Goal: Information Seeking & Learning: Check status

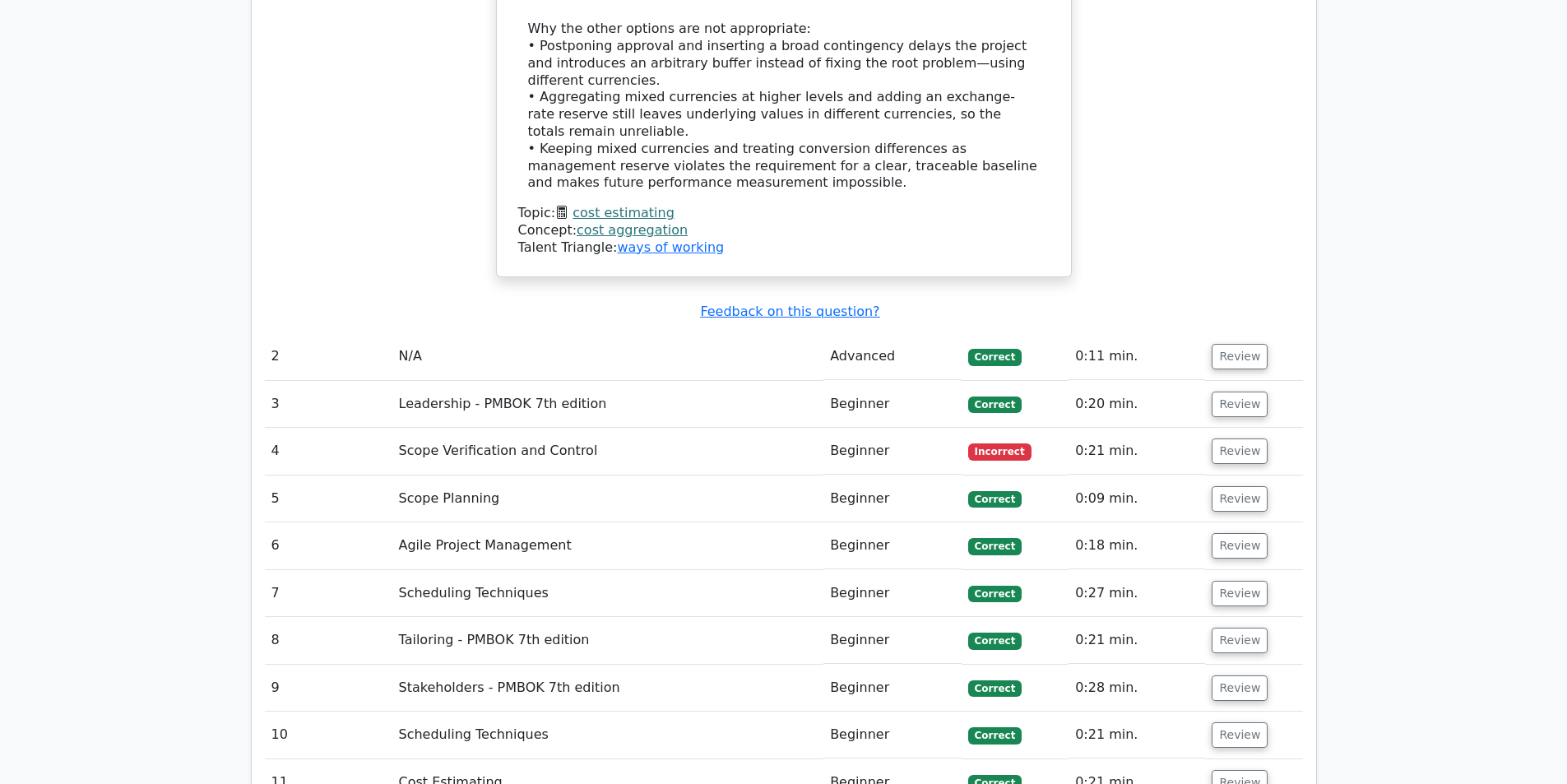
scroll to position [3372, 0]
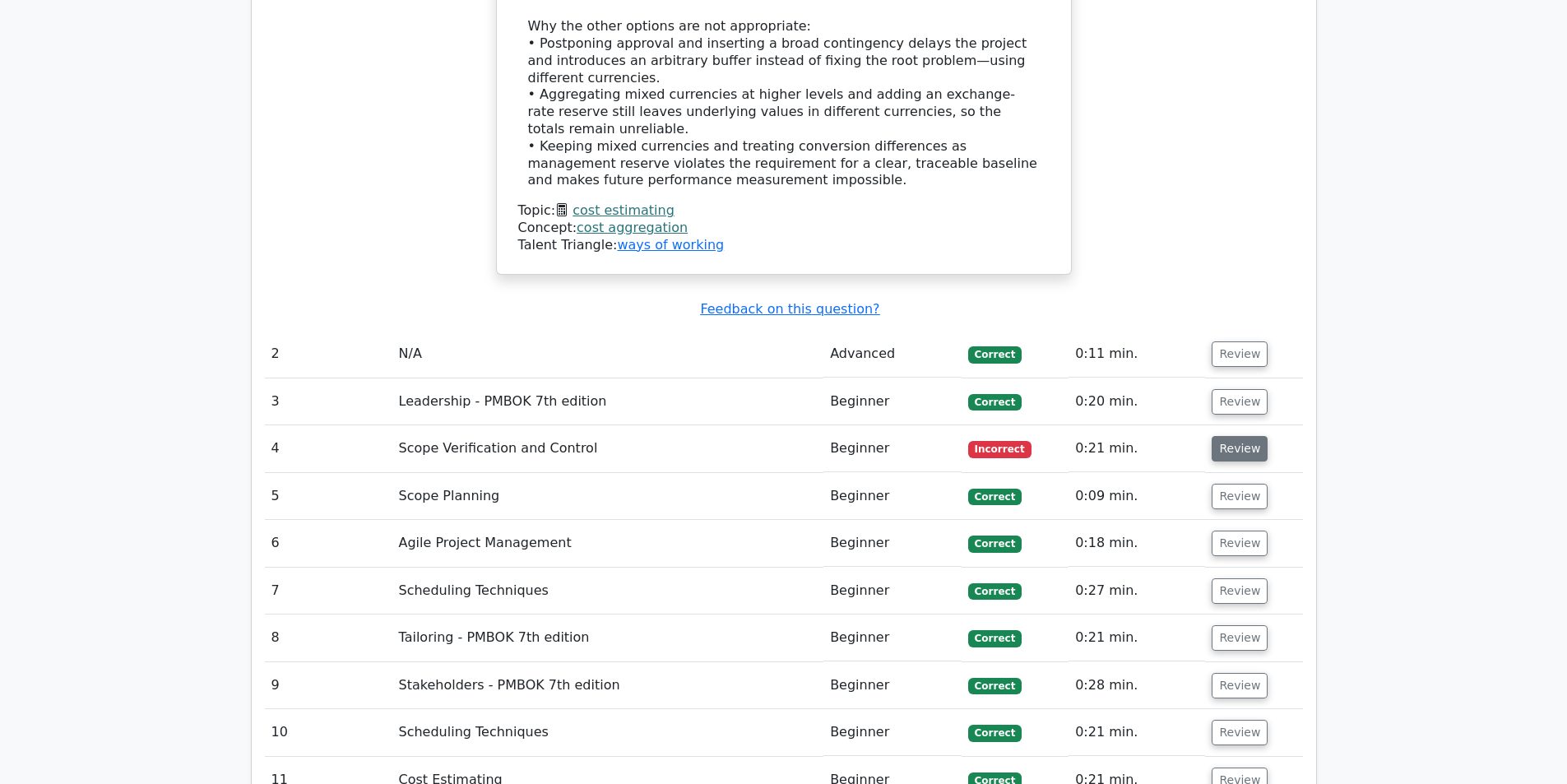
click at [1213, 436] on button "Review" at bounding box center [1239, 448] width 56 height 26
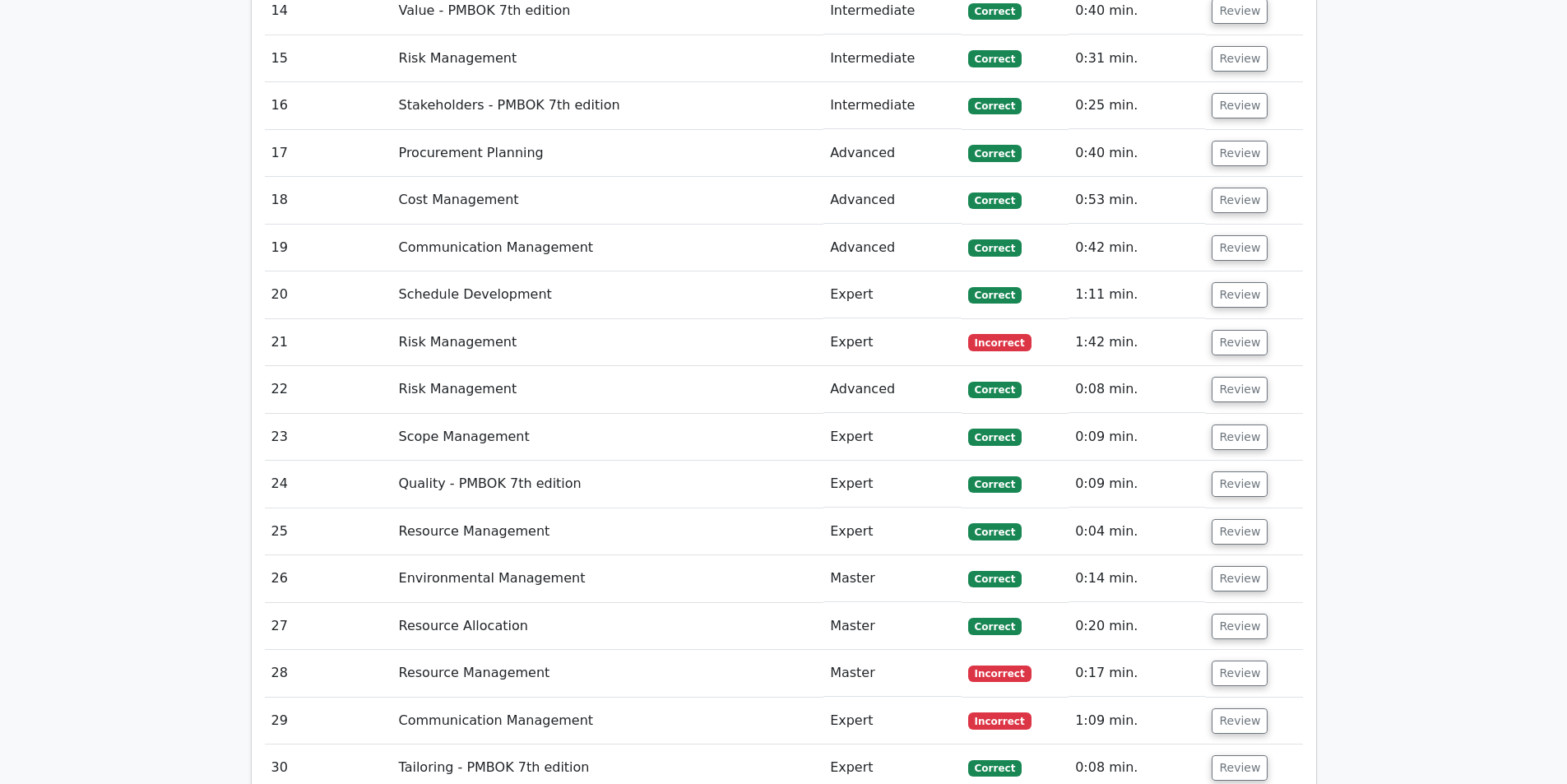
scroll to position [5017, 0]
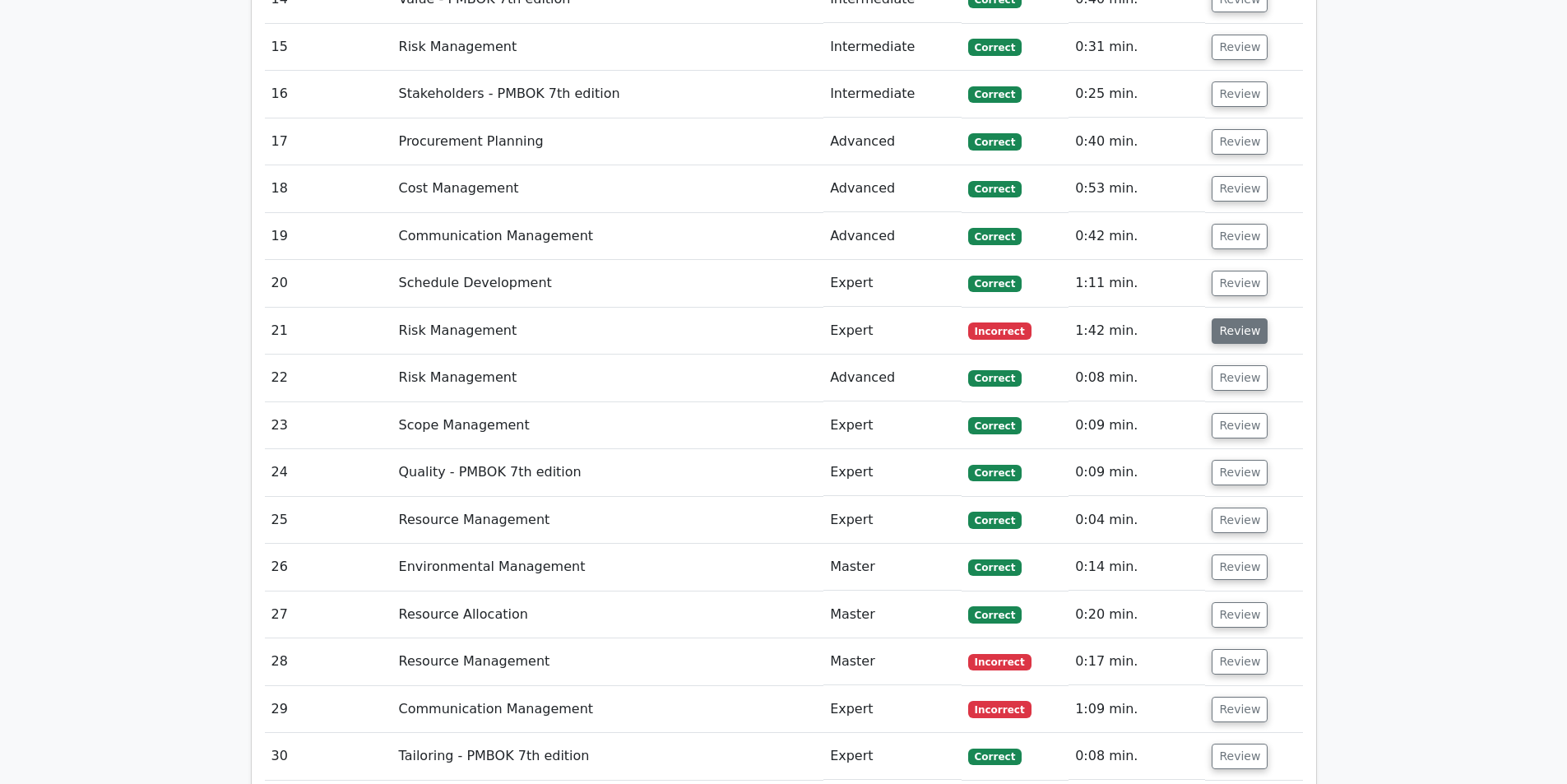
click at [1219, 319] on button "Review" at bounding box center [1239, 331] width 56 height 26
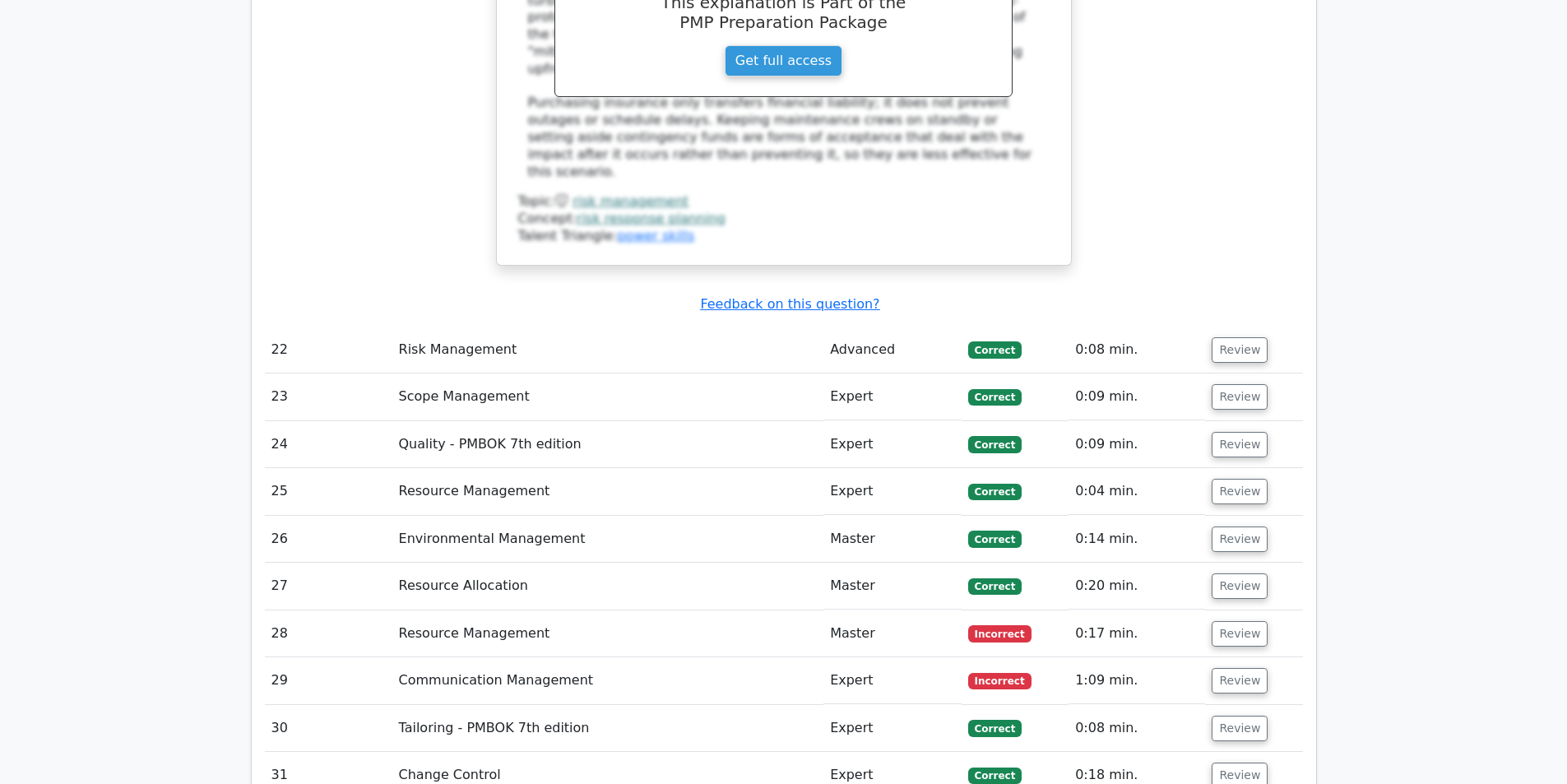
scroll to position [6004, 0]
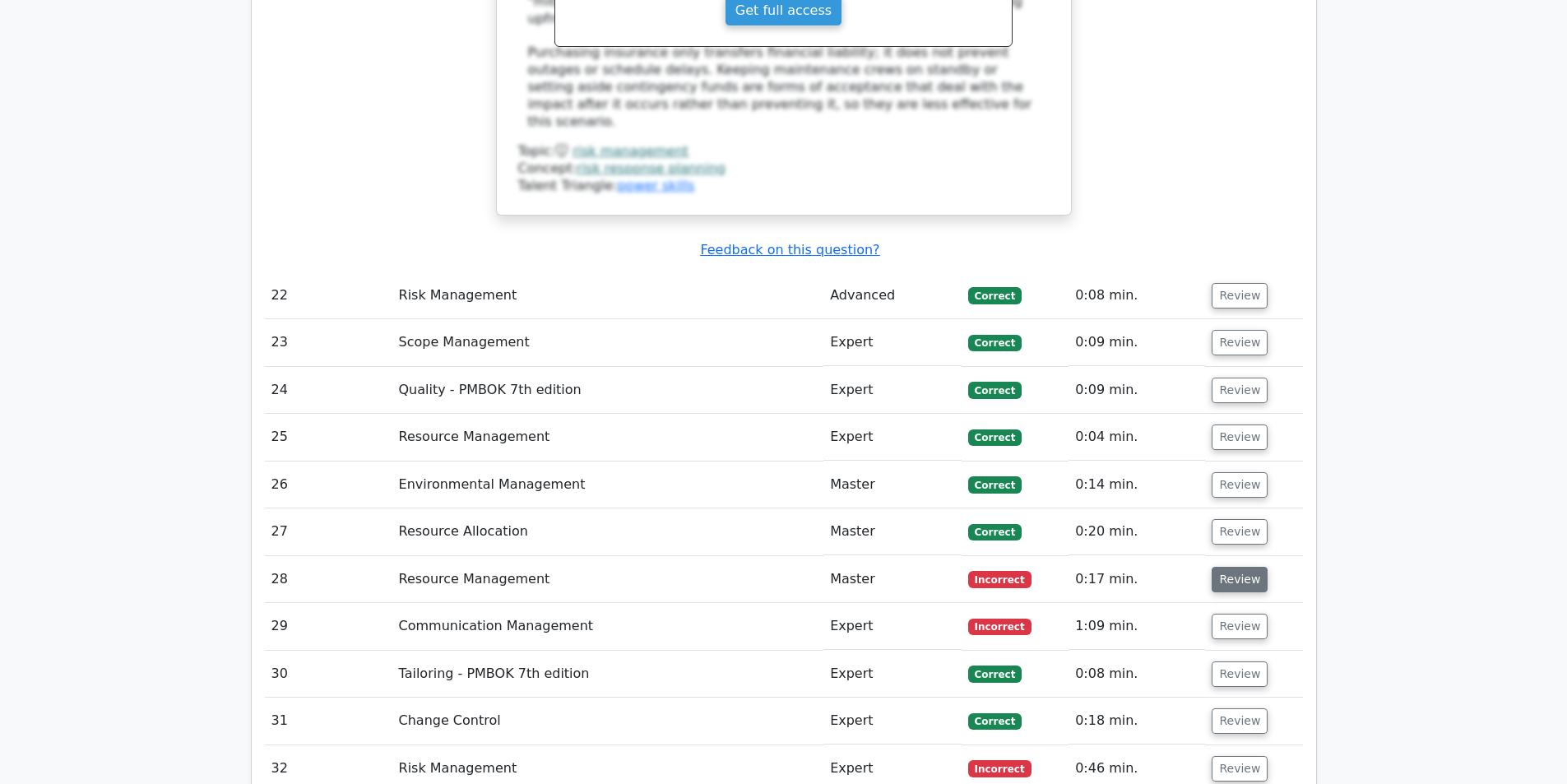
click at [1244, 567] on button "Review" at bounding box center [1239, 579] width 56 height 26
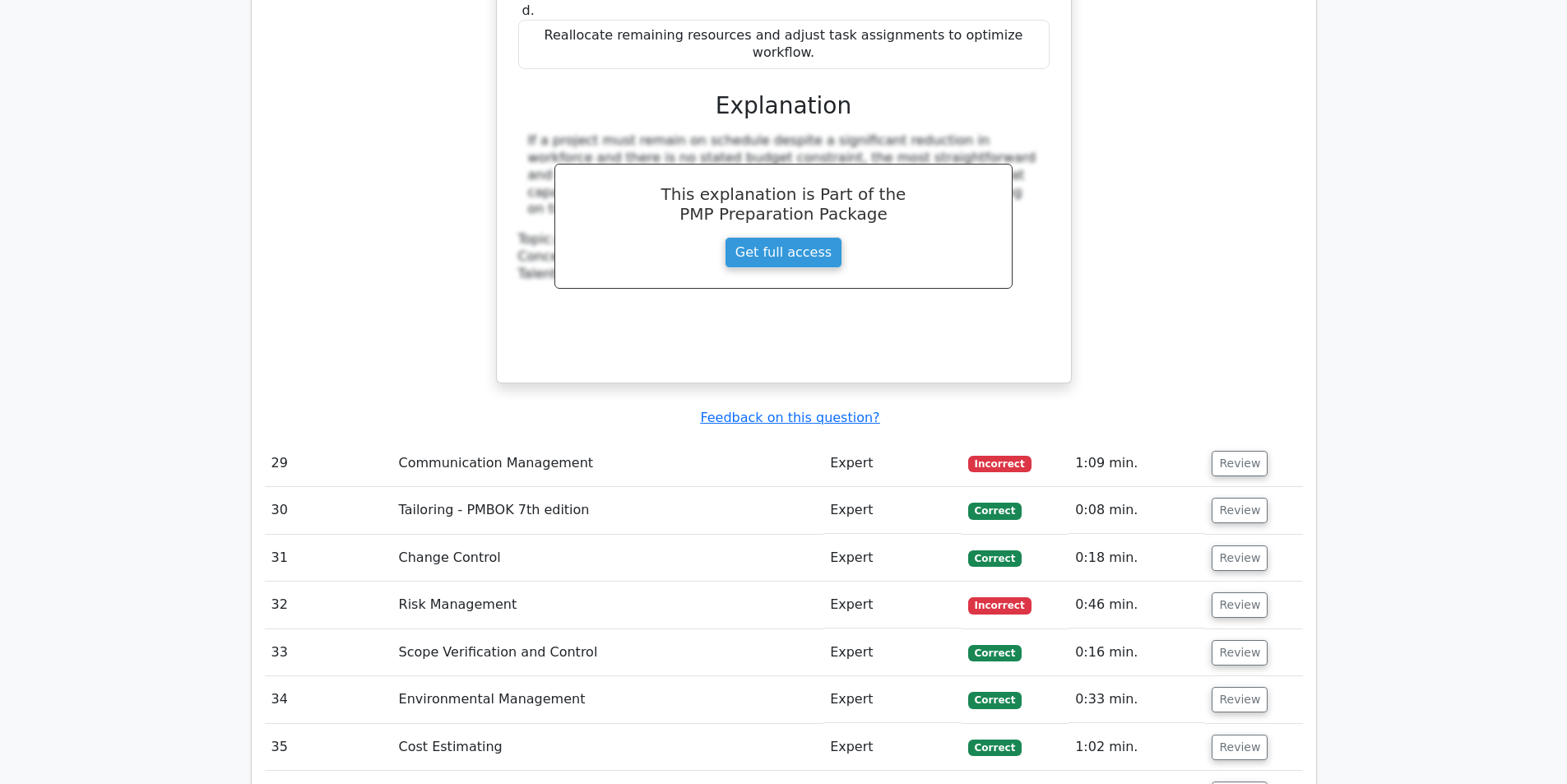
scroll to position [6990, 0]
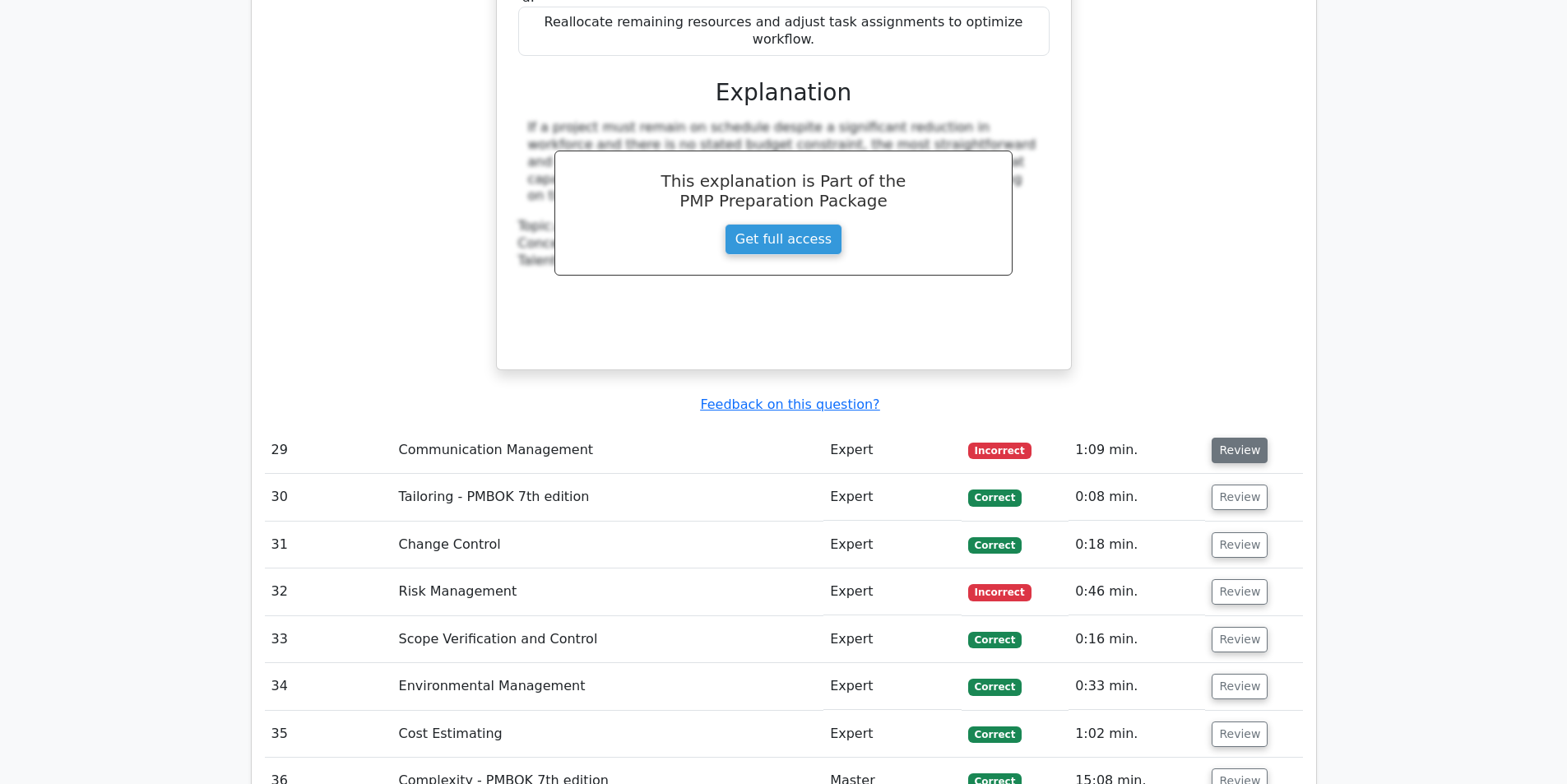
click at [1224, 437] on button "Review" at bounding box center [1239, 450] width 56 height 26
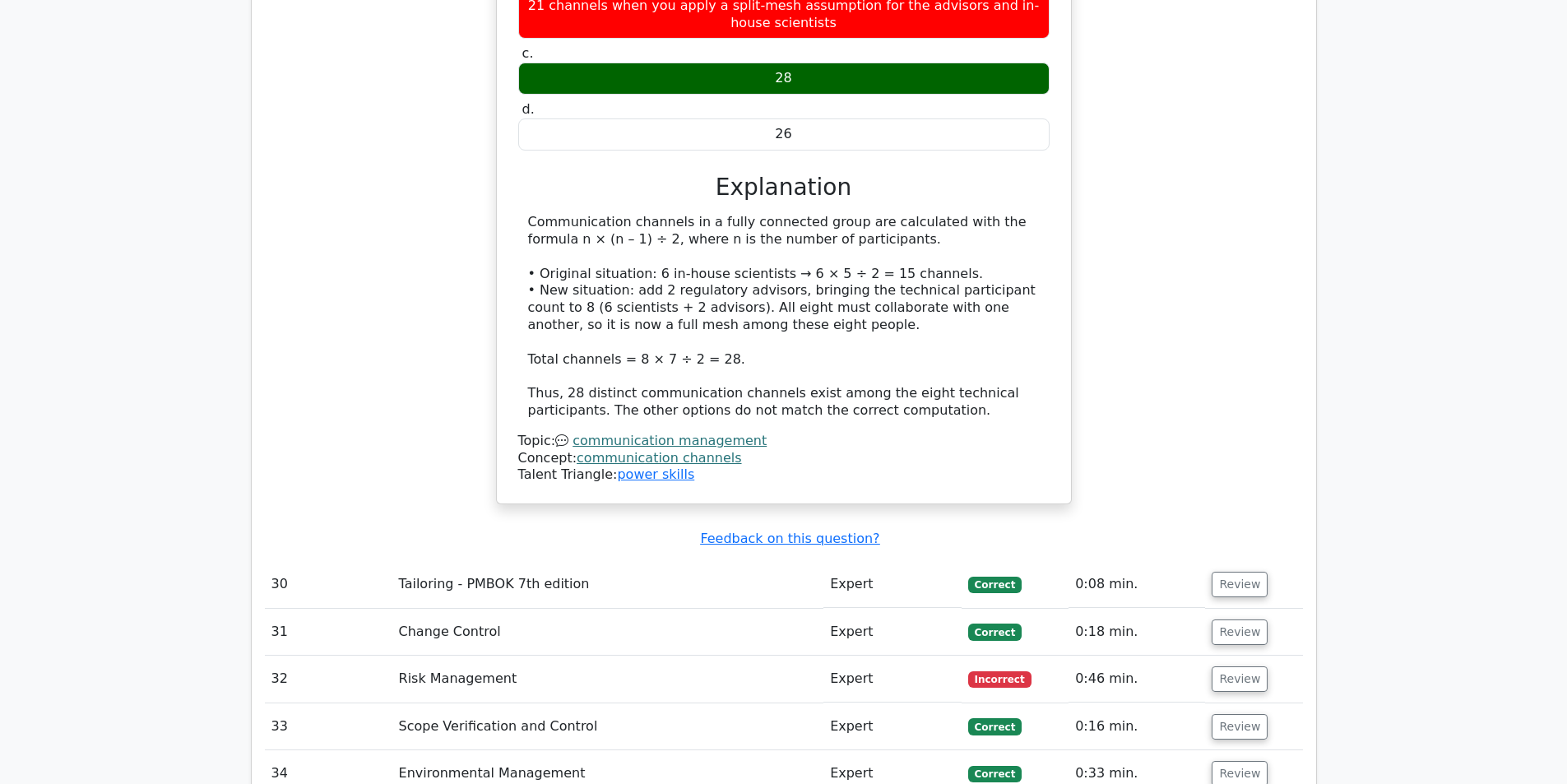
scroll to position [7813, 0]
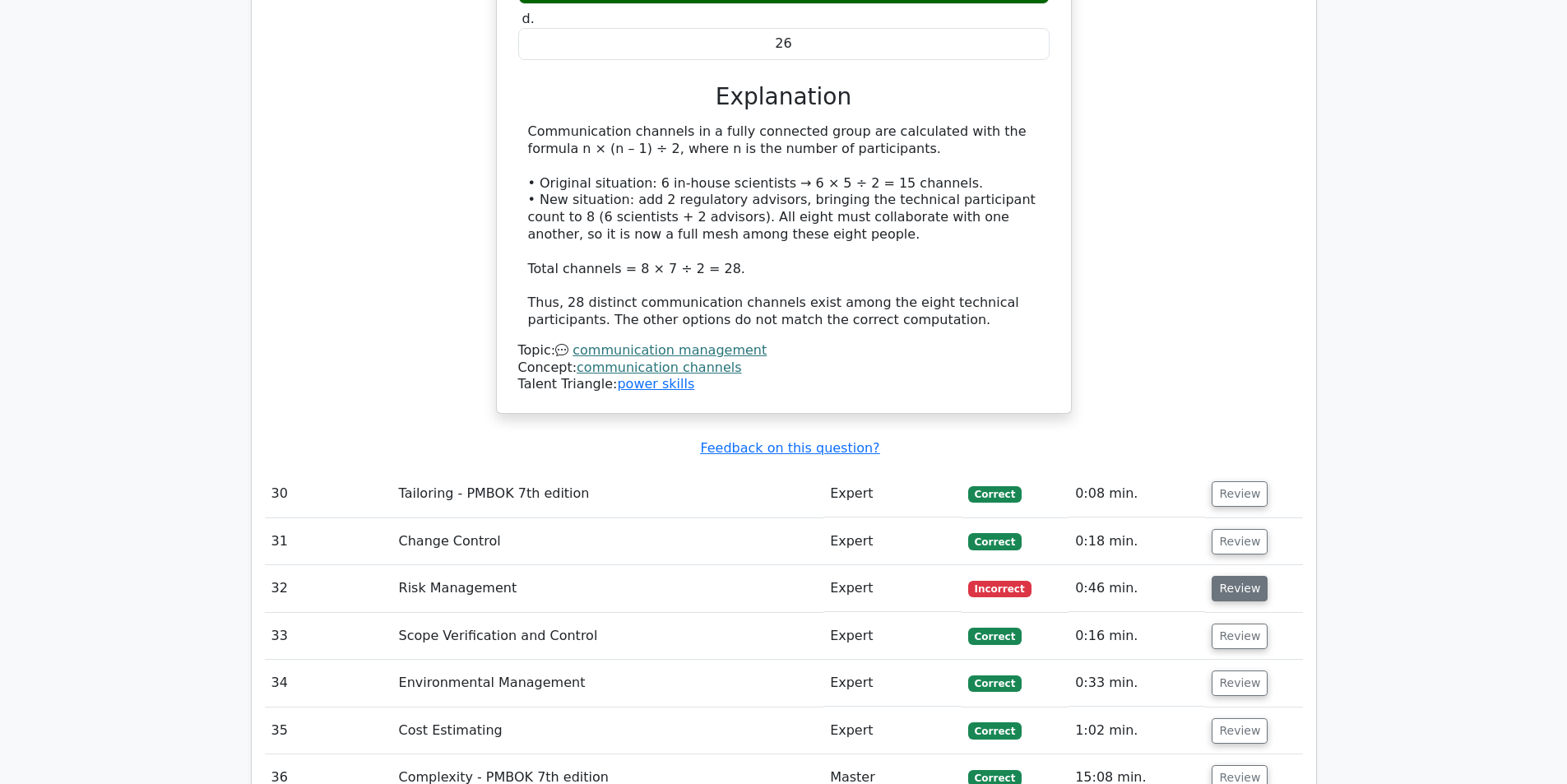
click at [1234, 576] on button "Review" at bounding box center [1239, 588] width 56 height 26
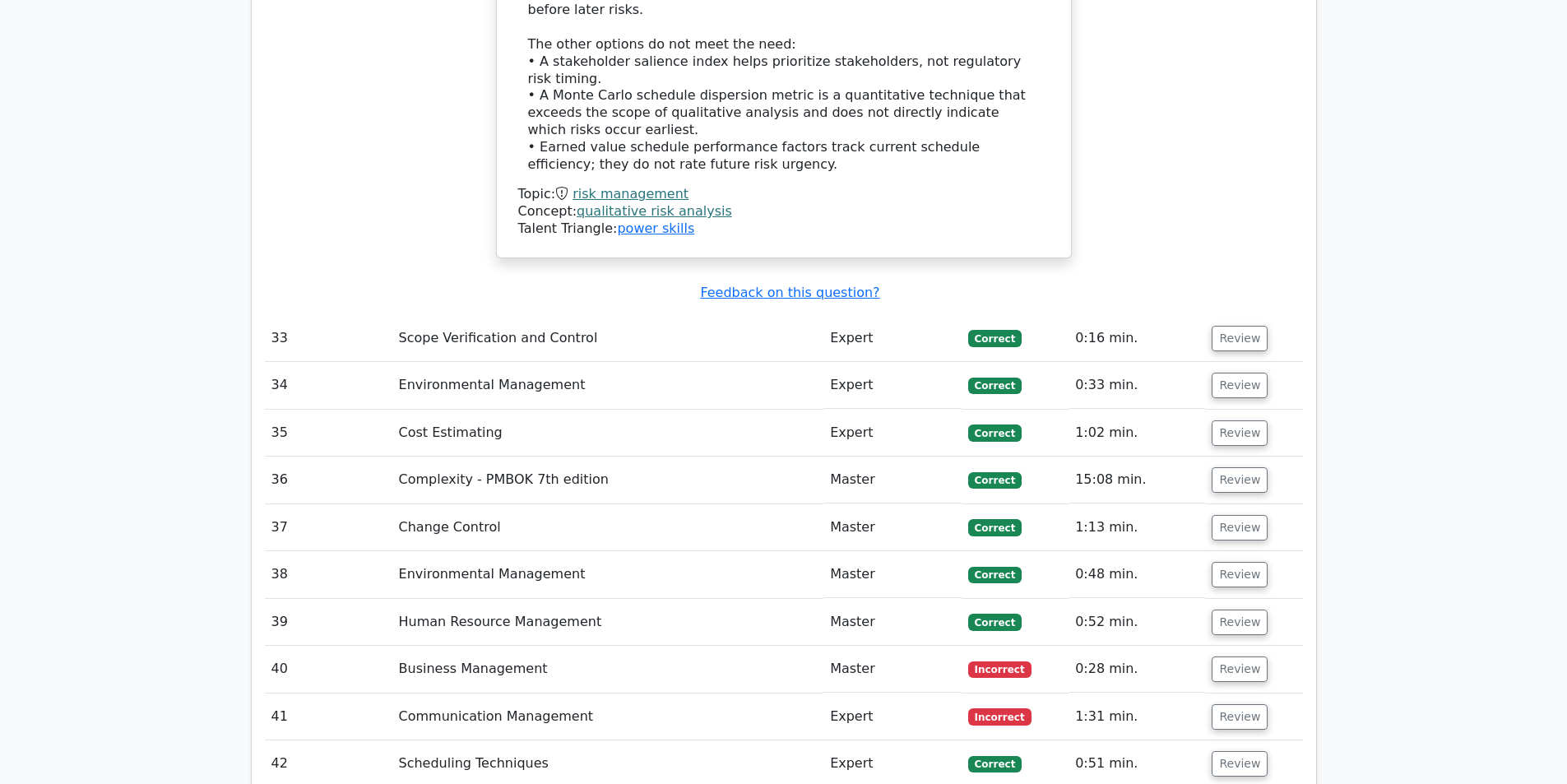
scroll to position [8964, 0]
click at [1238, 655] on button "Review" at bounding box center [1239, 668] width 56 height 26
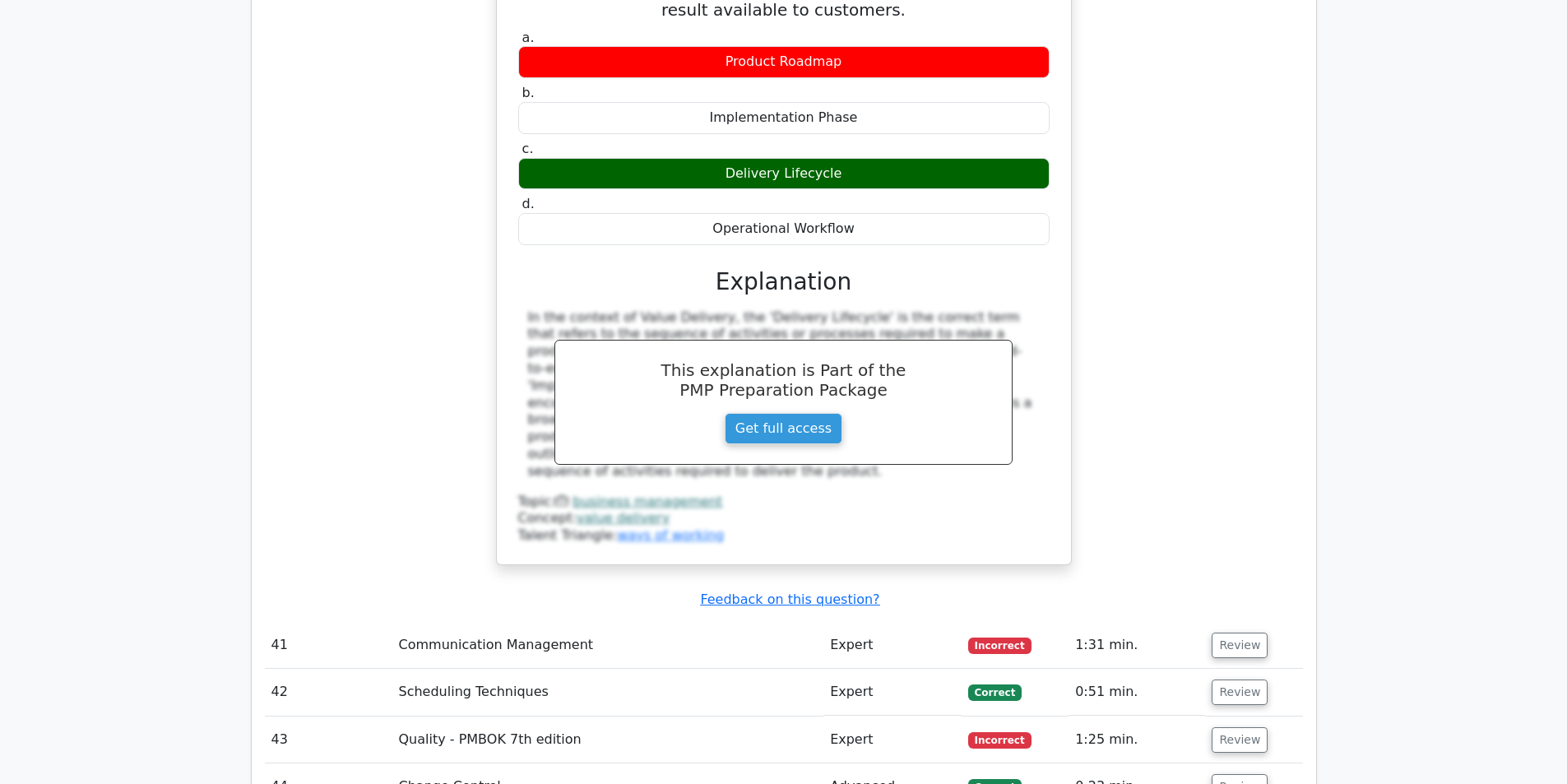
scroll to position [9705, 0]
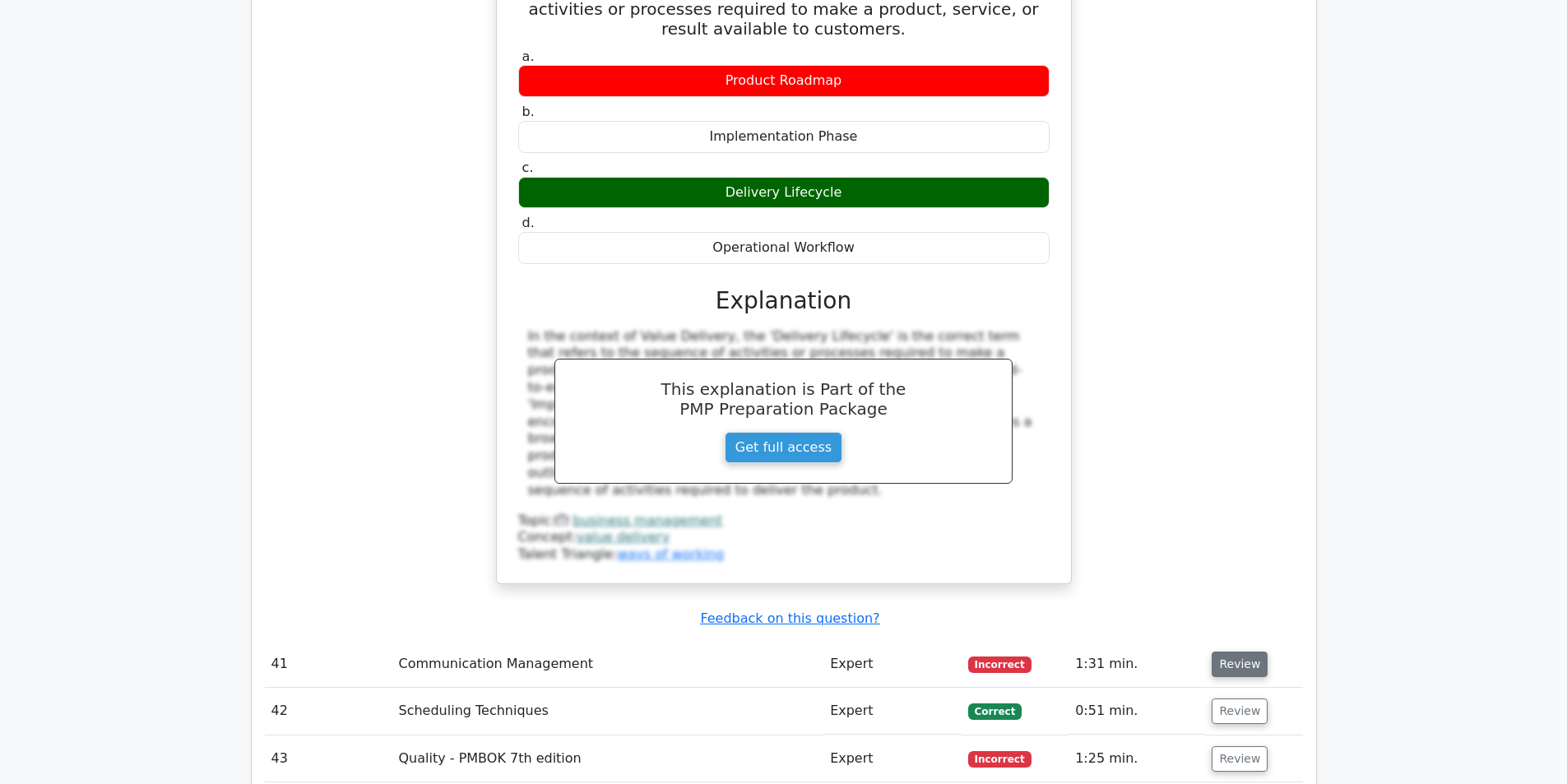
click at [1238, 651] on button "Review" at bounding box center [1239, 664] width 56 height 26
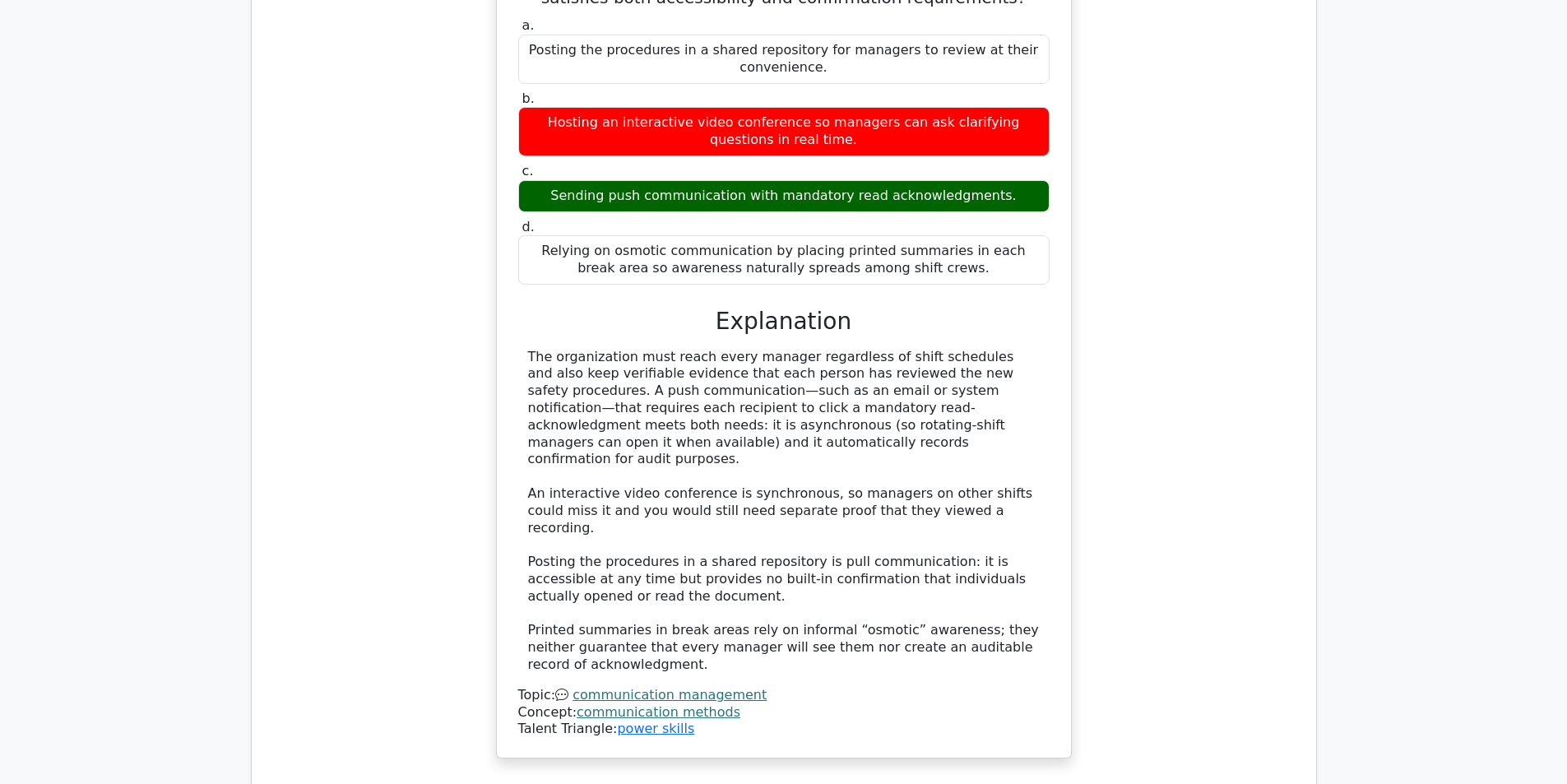
scroll to position [10527, 0]
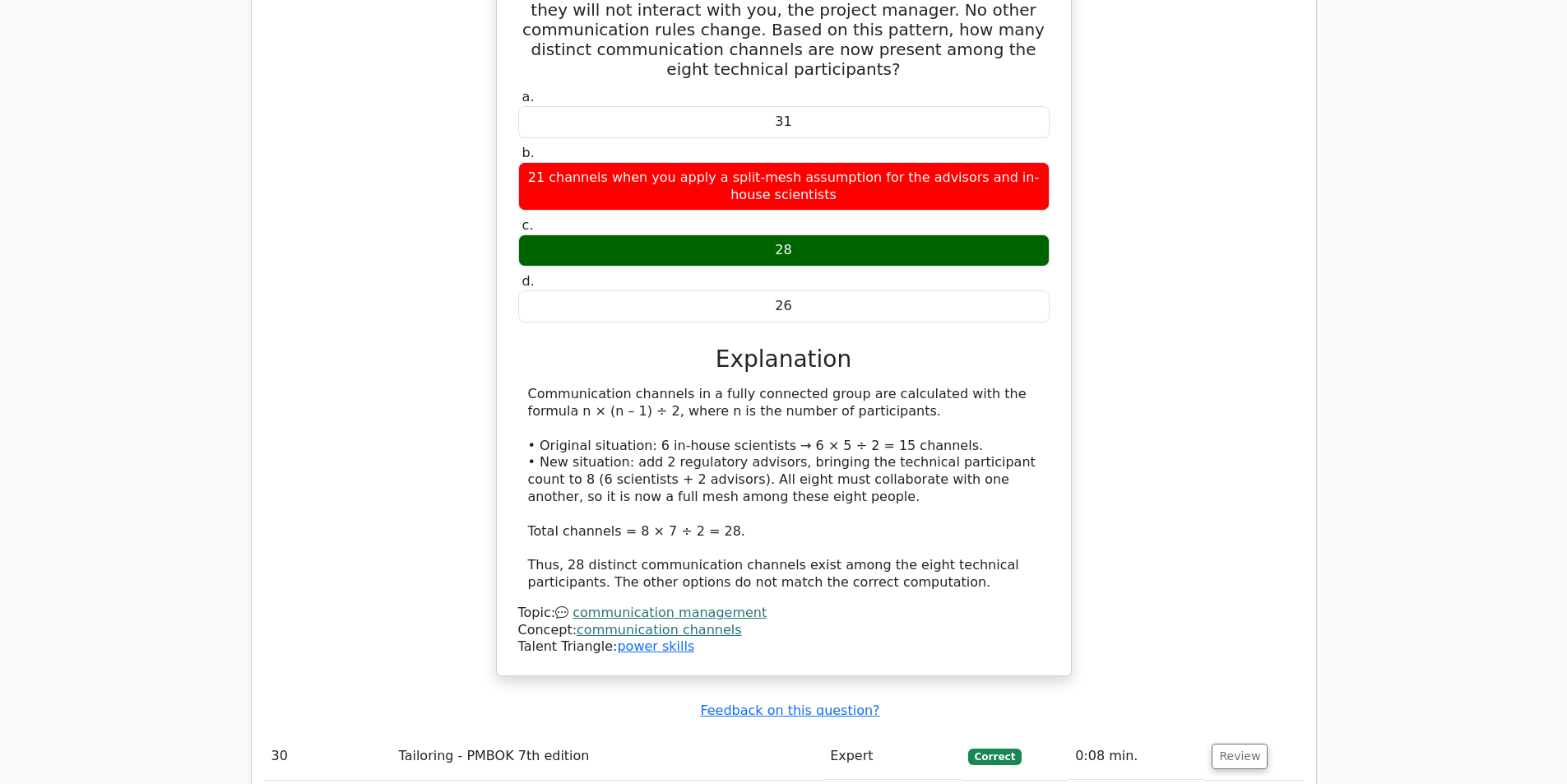
scroll to position [0, 0]
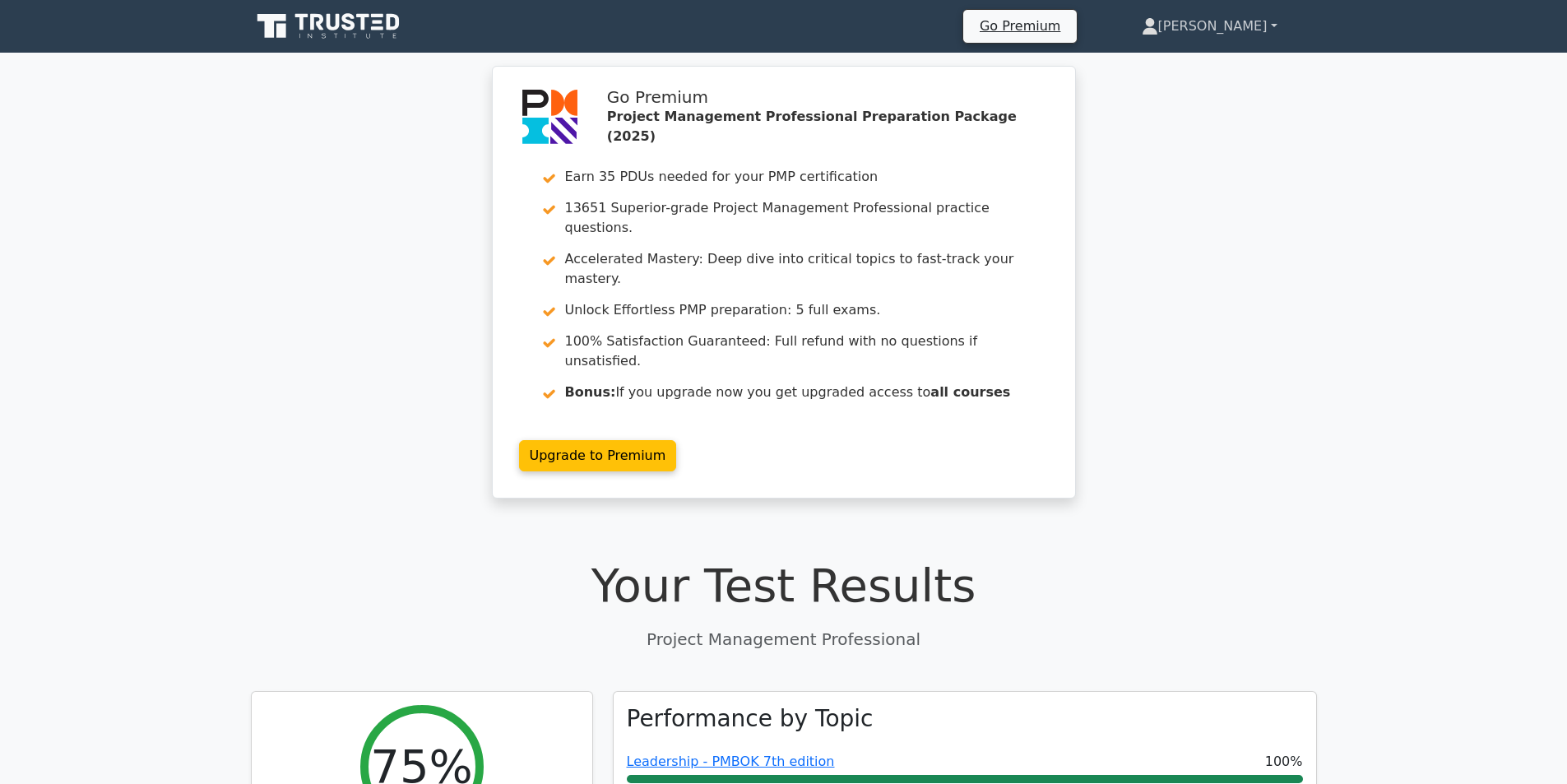
click at [1253, 31] on link "[PERSON_NAME]" at bounding box center [1209, 27] width 215 height 33
click at [1196, 66] on link "Profile" at bounding box center [1168, 65] width 130 height 27
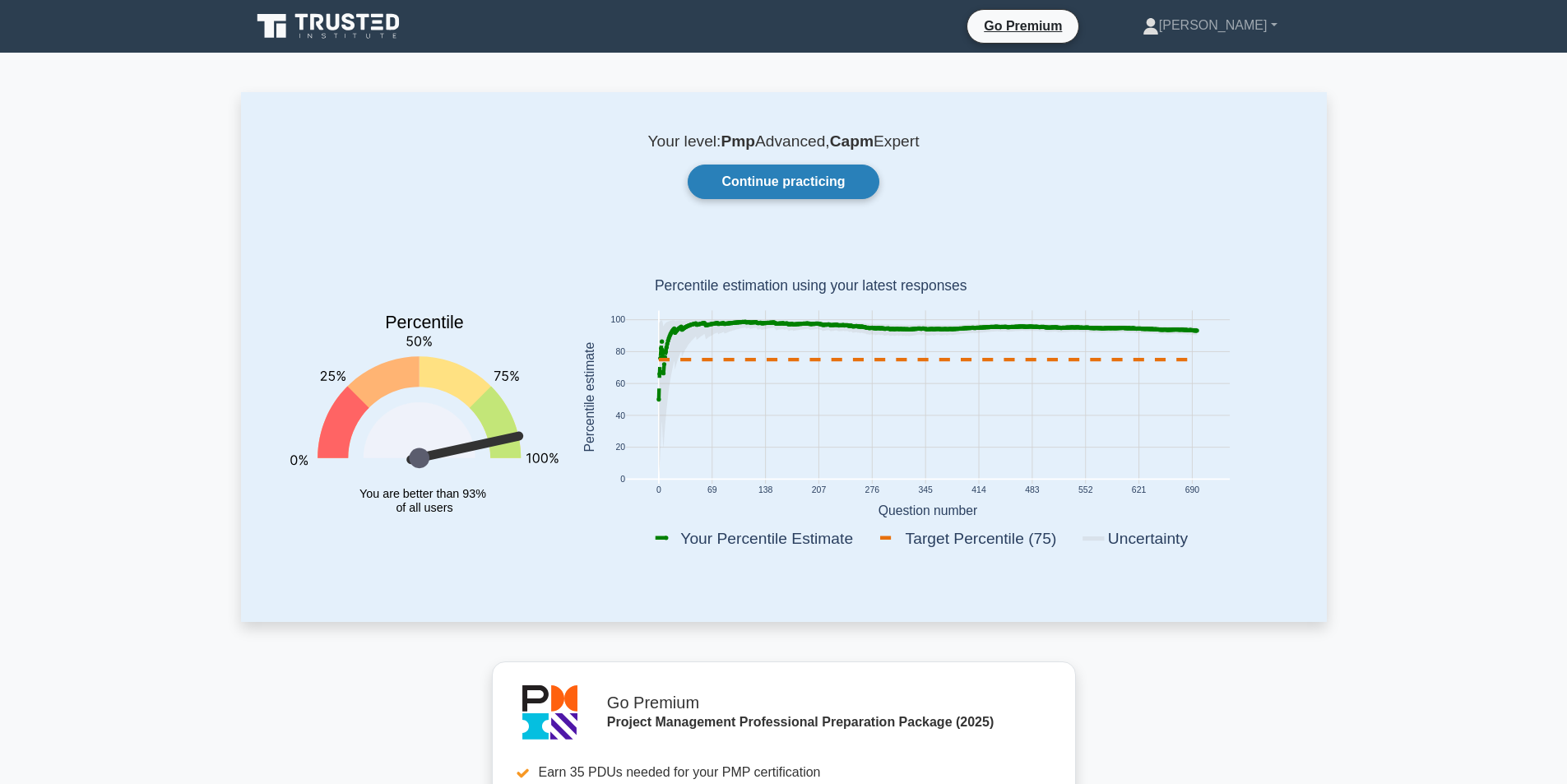
click at [791, 182] on link "Continue practicing" at bounding box center [784, 182] width 191 height 35
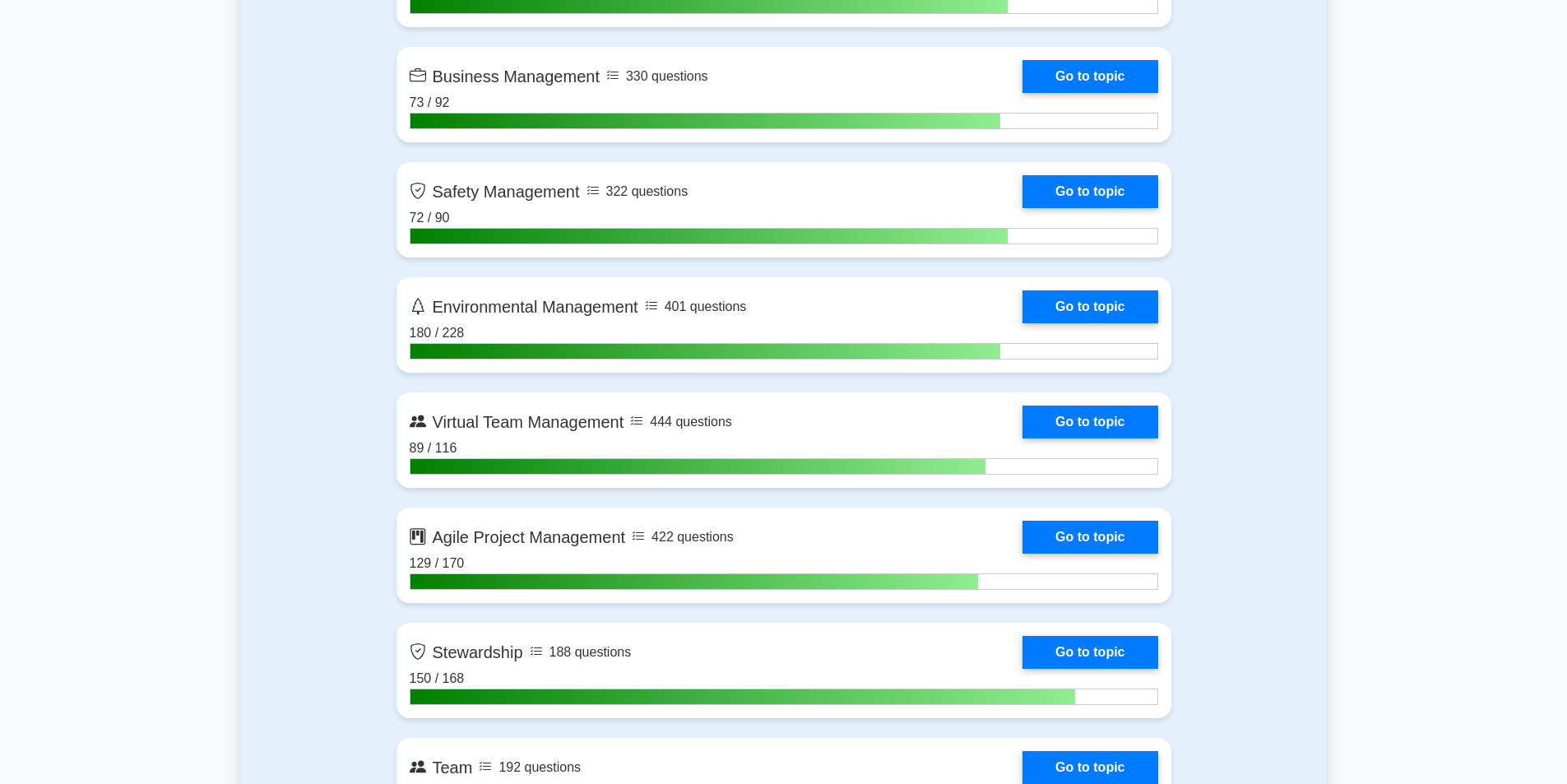
scroll to position [3345, 0]
